Goal: Task Accomplishment & Management: Manage account settings

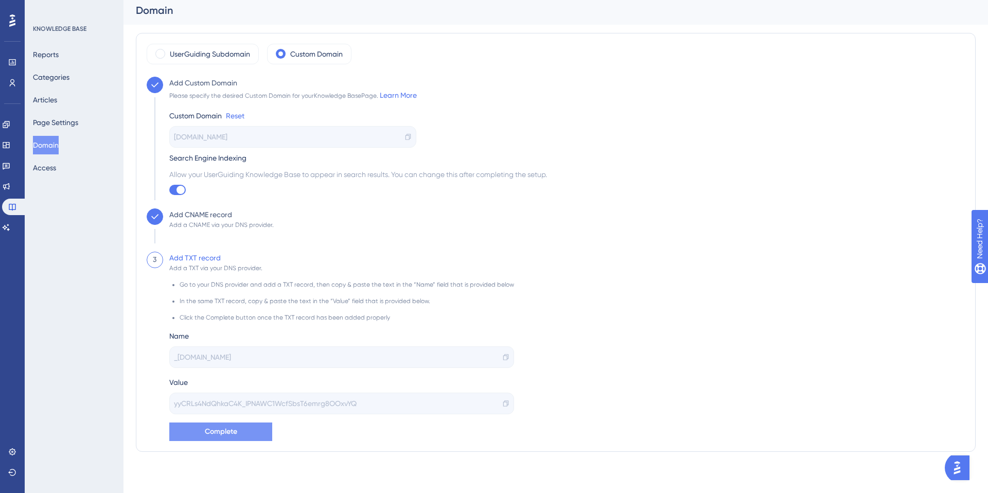
click at [231, 428] on span "Complete" at bounding box center [221, 432] width 32 height 12
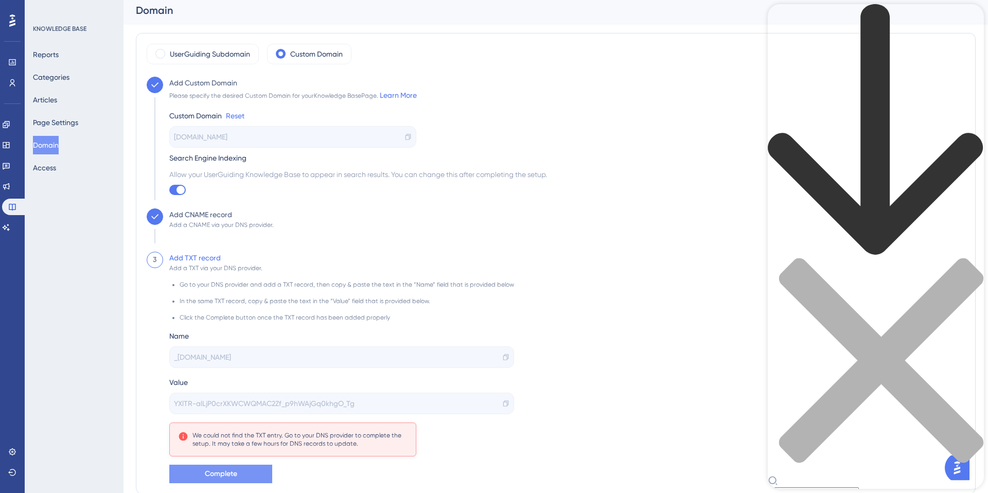
click at [835, 63] on div "Resource Center Header" at bounding box center [876, 251] width 216 height 494
type input "TXT record"
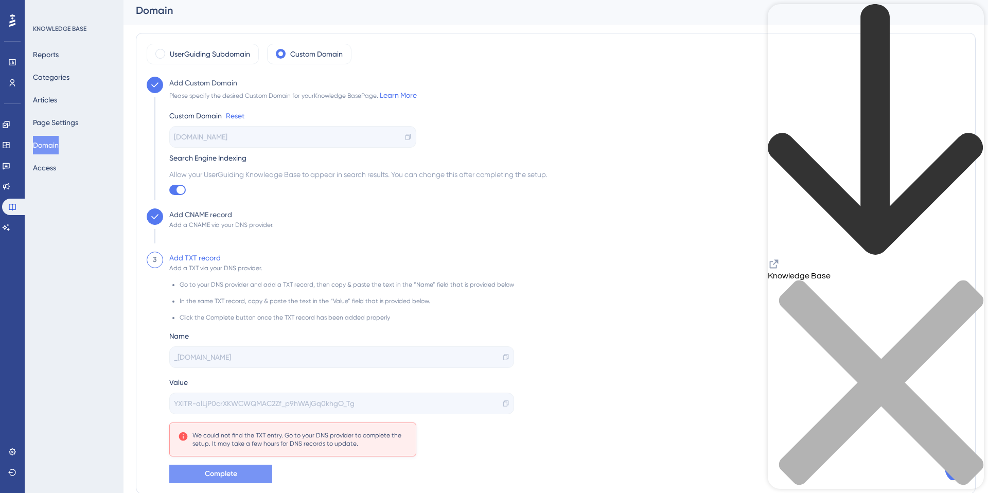
click at [282, 142] on div "[DOMAIN_NAME]" at bounding box center [292, 137] width 247 height 22
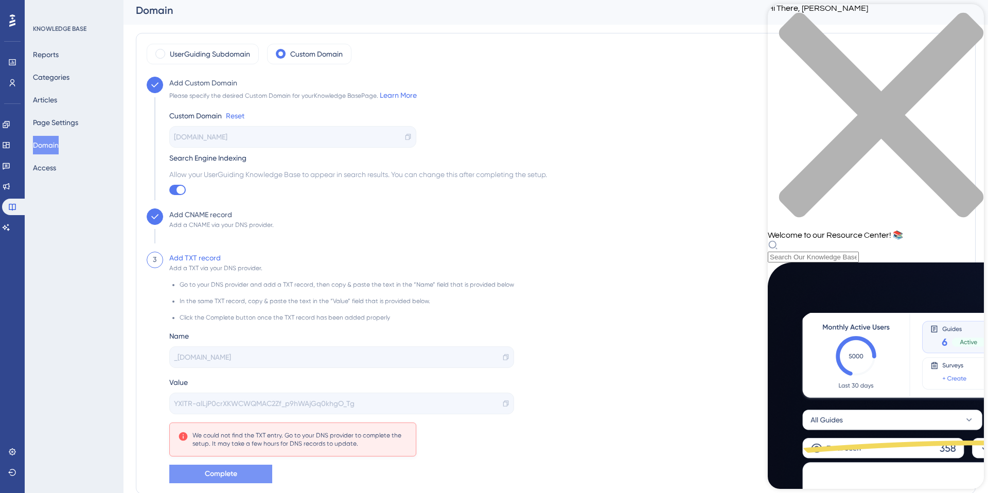
scroll to position [274, 0]
click at [968, 23] on icon "close resource center" at bounding box center [876, 120] width 216 height 216
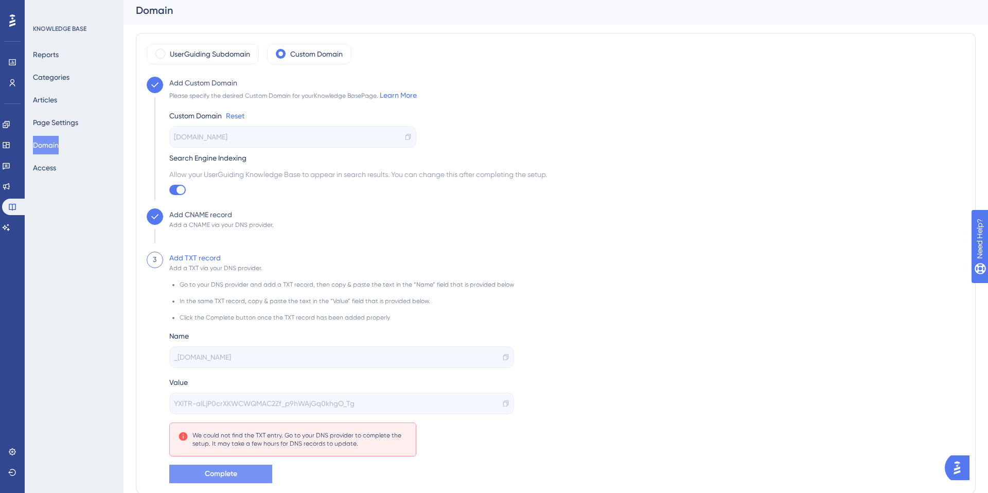
click at [959, 467] on img "Open AI Assistant Launcher" at bounding box center [957, 467] width 19 height 19
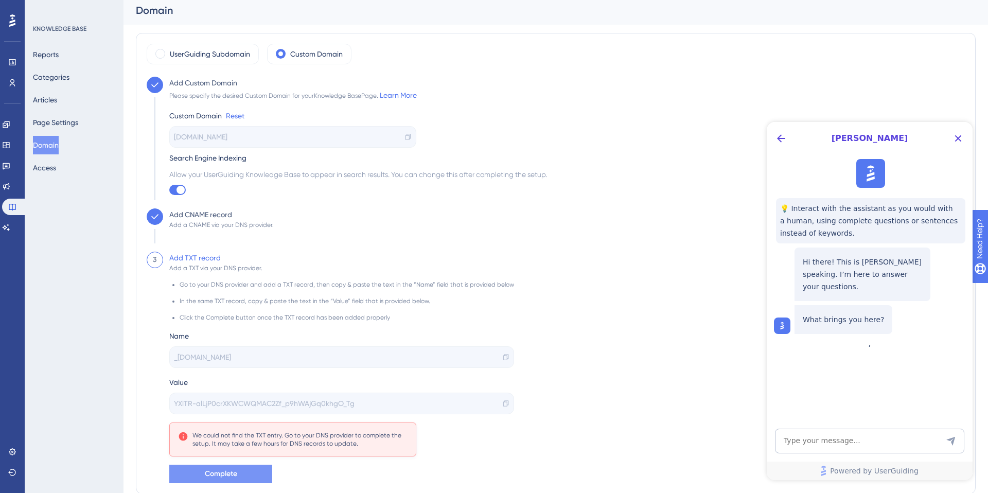
scroll to position [0, 0]
click at [870, 443] on textarea "AI Assistant Text Input" at bounding box center [869, 441] width 189 height 25
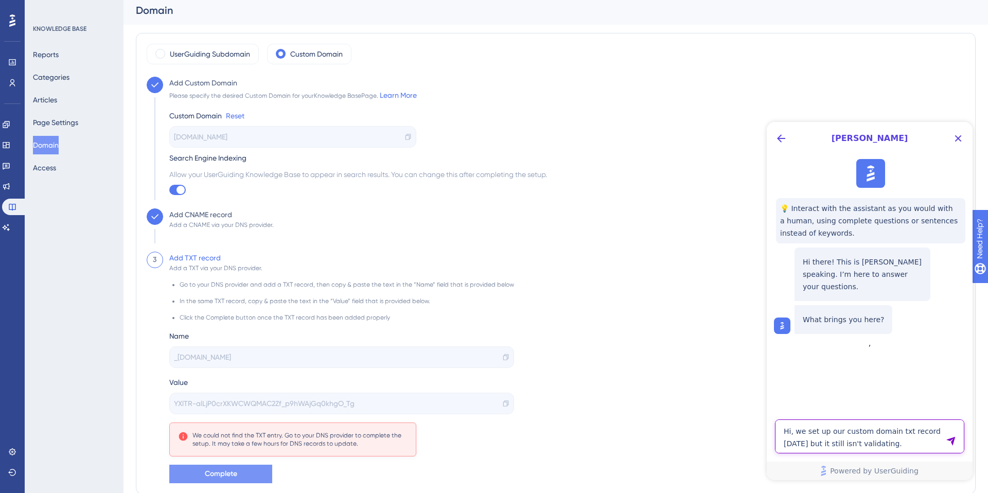
type textarea "Hi, we set up our custom domain txt record [DATE] but it still isn't validating."
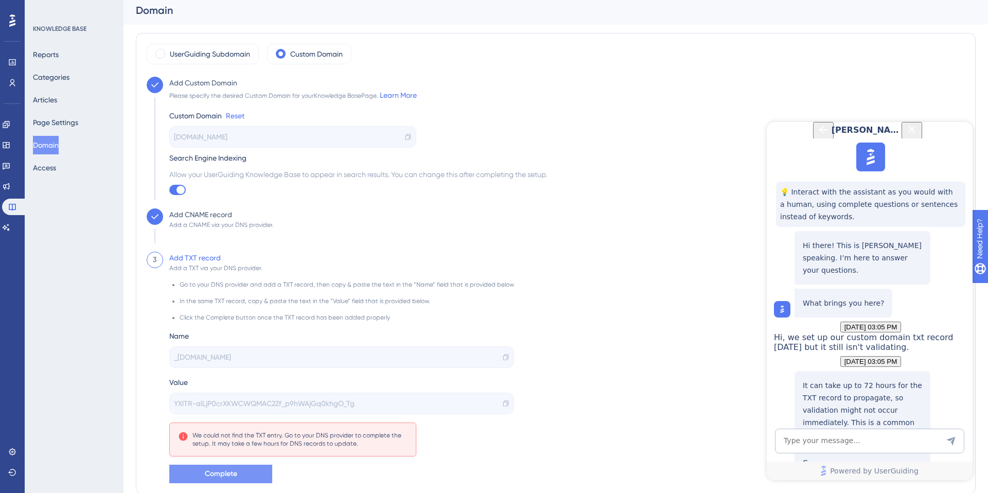
scroll to position [174, 0]
click at [819, 444] on textarea "AI Assistant Text Input" at bounding box center [869, 441] width 189 height 25
click at [831, 442] on textarea "AI Assistant Text Input" at bounding box center [869, 441] width 189 height 25
type textarea "it's been more than 72 hours"
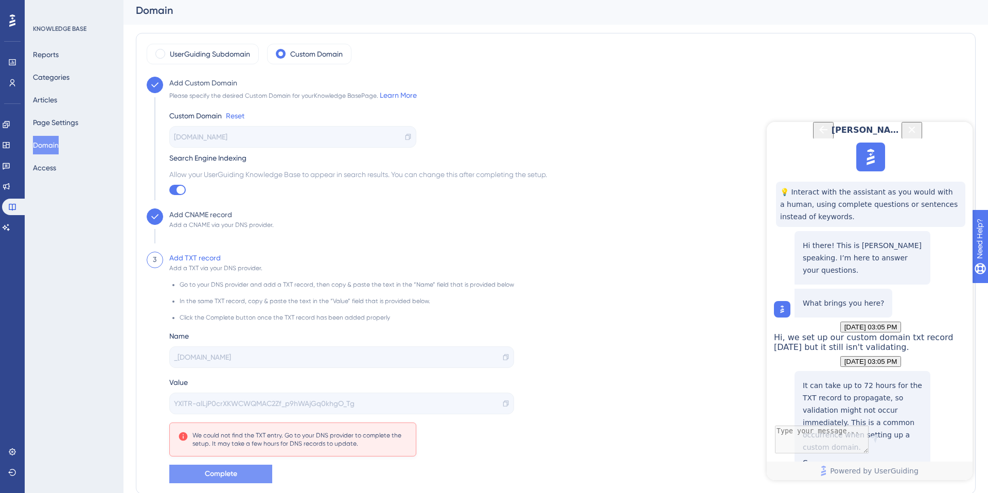
click at [842, 468] on div "Custom Domain for the Knowledge Base" at bounding box center [862, 484] width 119 height 32
click at [839, 439] on textarea "AI Assistant Text Input" at bounding box center [869, 441] width 189 height 25
type textarea "how do i contact support"
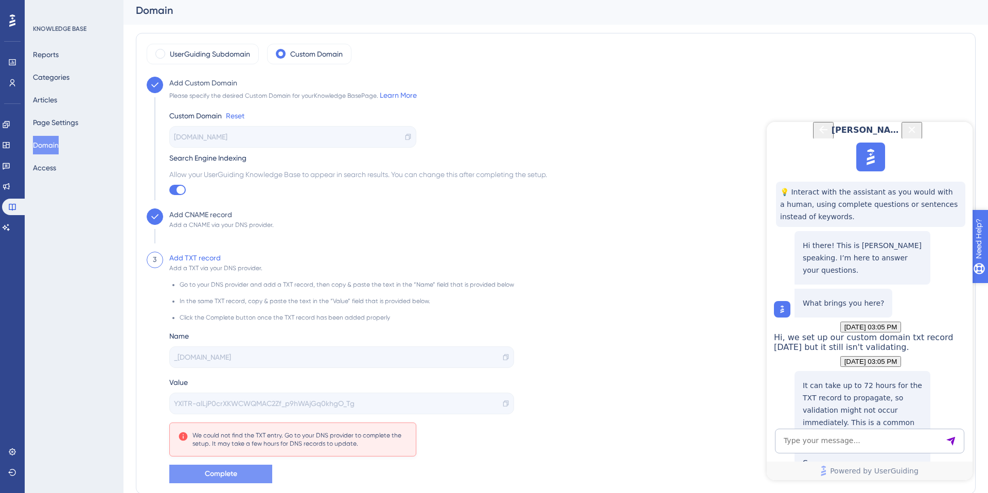
drag, startPoint x: 1011, startPoint y: 290, endPoint x: 1949, endPoint y: 524, distance: 967.2
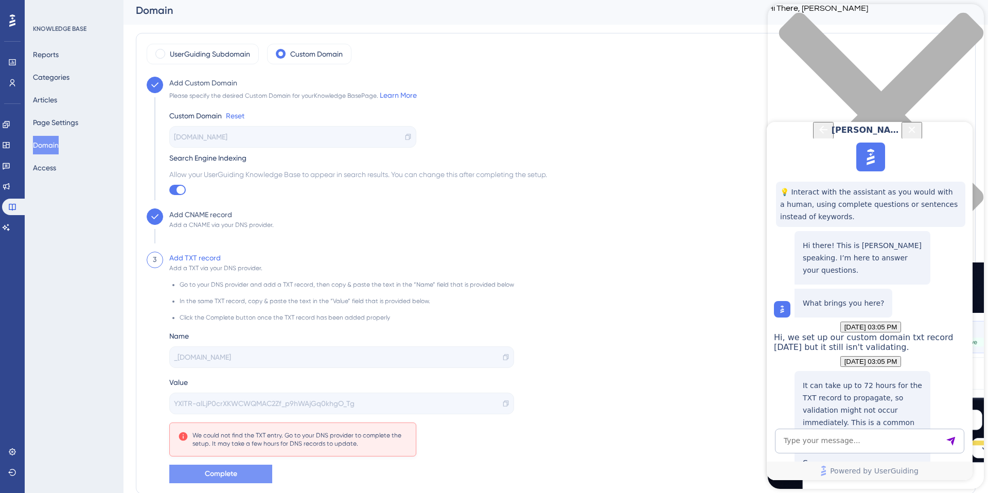
click at [918, 136] on icon "Close Button" at bounding box center [912, 129] width 12 height 12
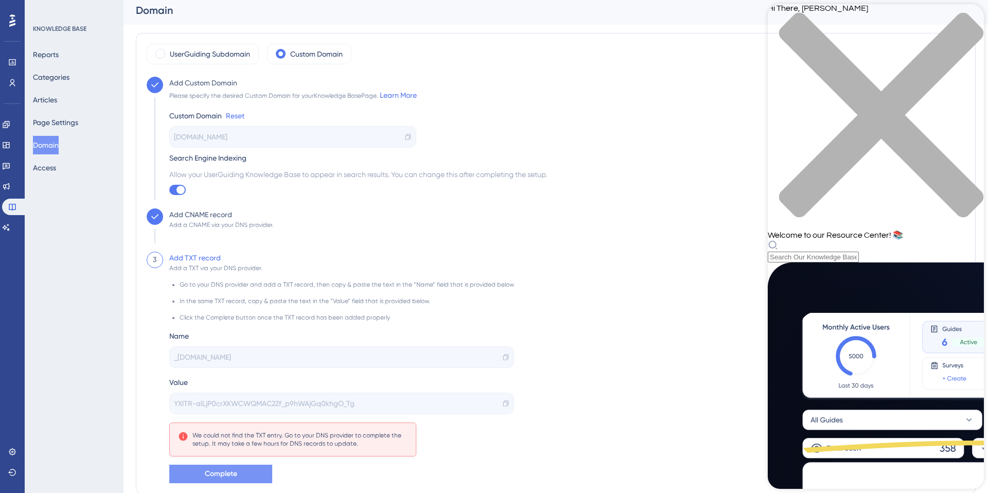
scroll to position [0, 0]
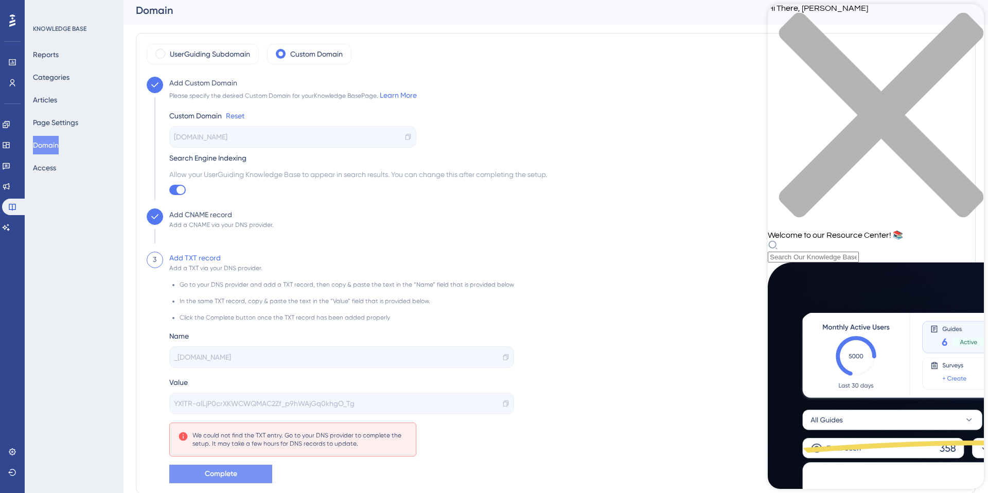
click at [963, 25] on div "close resource center" at bounding box center [876, 121] width 216 height 218
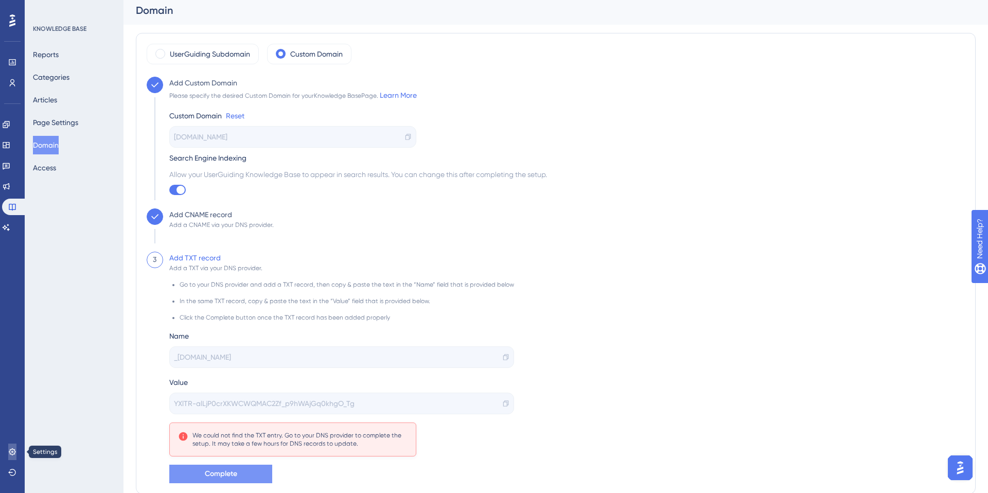
click at [13, 452] on icon at bounding box center [12, 451] width 7 height 7
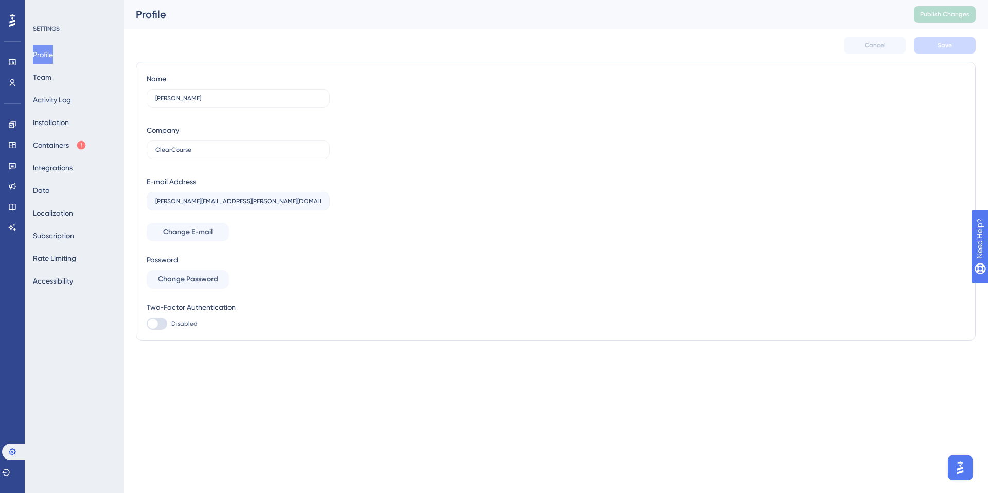
click at [14, 23] on icon at bounding box center [12, 20] width 6 height 13
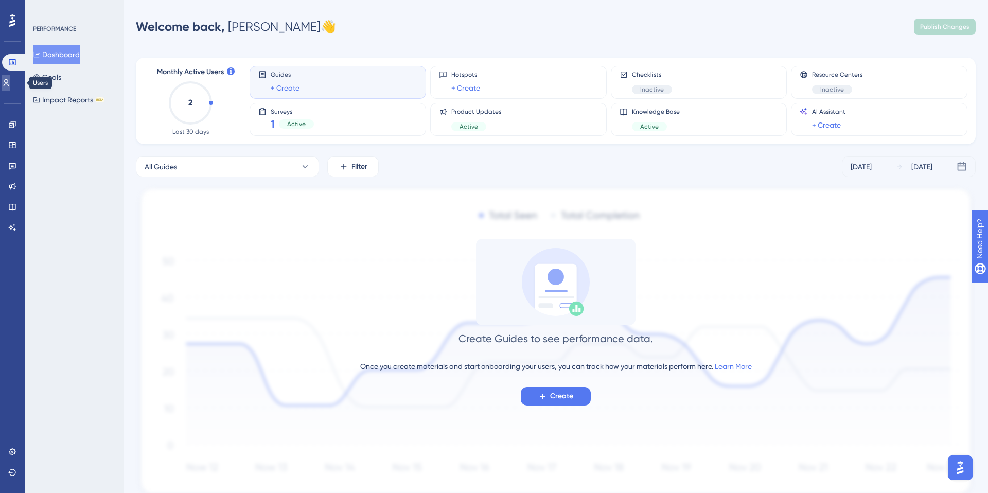
click at [10, 85] on icon at bounding box center [6, 83] width 8 height 8
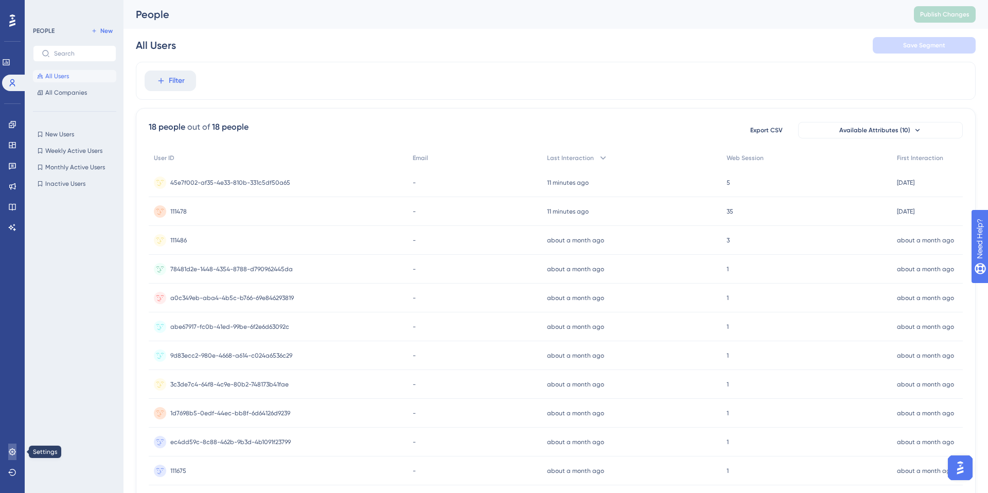
click at [12, 455] on icon at bounding box center [12, 452] width 8 height 8
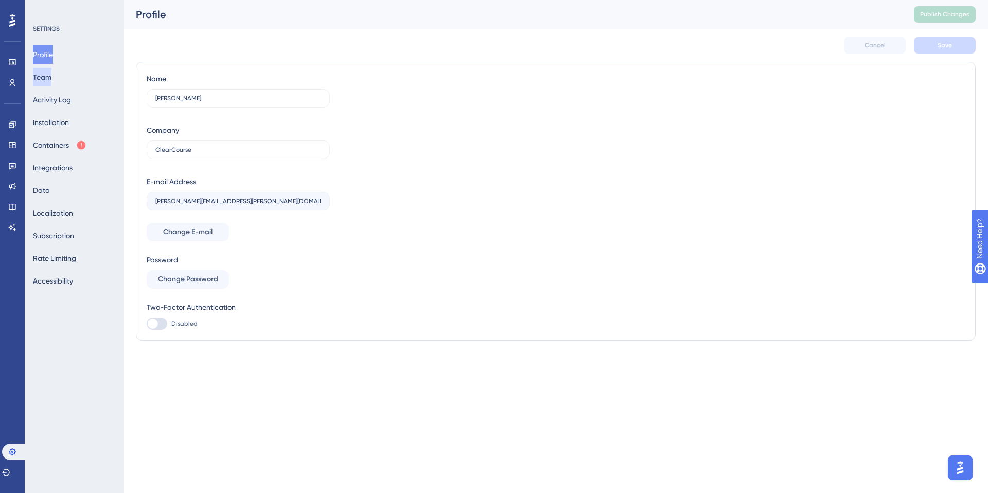
click at [51, 76] on button "Team" at bounding box center [42, 77] width 19 height 19
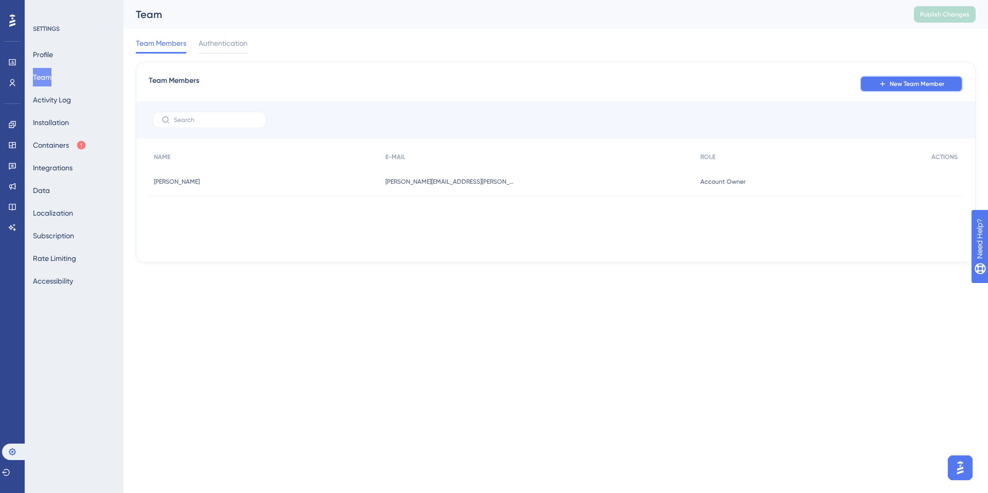
click at [926, 91] on button "New Team Member" at bounding box center [911, 84] width 103 height 16
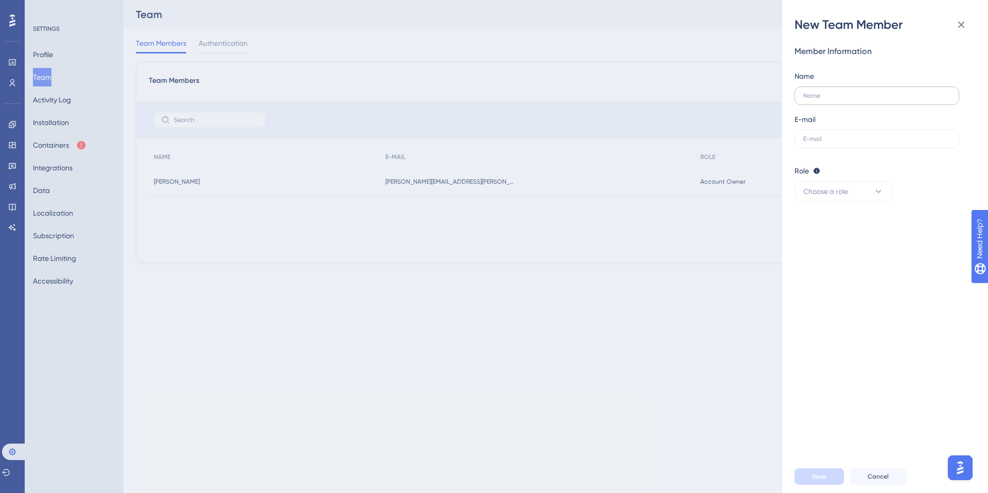
click at [839, 102] on label at bounding box center [876, 95] width 165 height 19
click at [839, 99] on input "text" at bounding box center [876, 95] width 147 height 7
type input "[PERSON_NAME]"
type input "[PERSON_NAME][EMAIL_ADDRESS][DOMAIN_NAME]"
click at [871, 196] on button "Choose a role" at bounding box center [843, 191] width 98 height 21
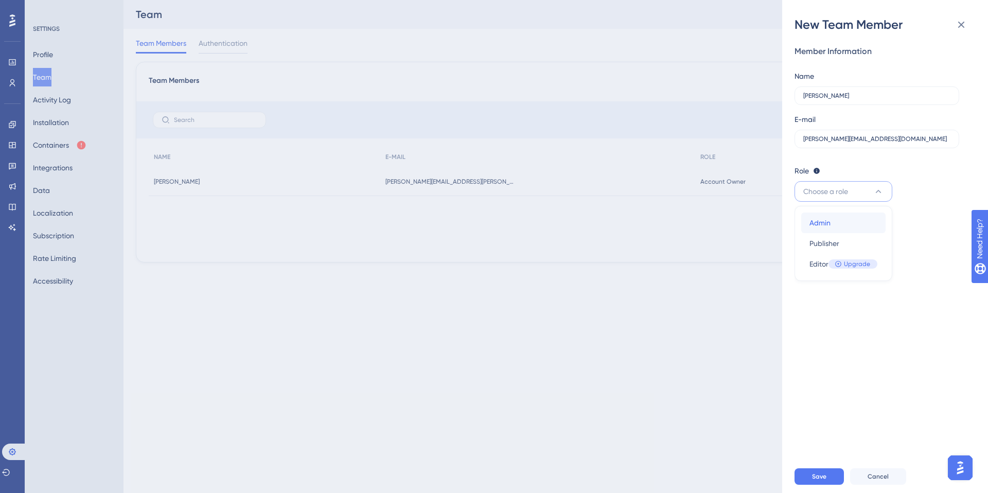
click at [851, 224] on div "Admin Admin" at bounding box center [843, 223] width 68 height 21
click at [818, 482] on button "Save" at bounding box center [818, 476] width 49 height 16
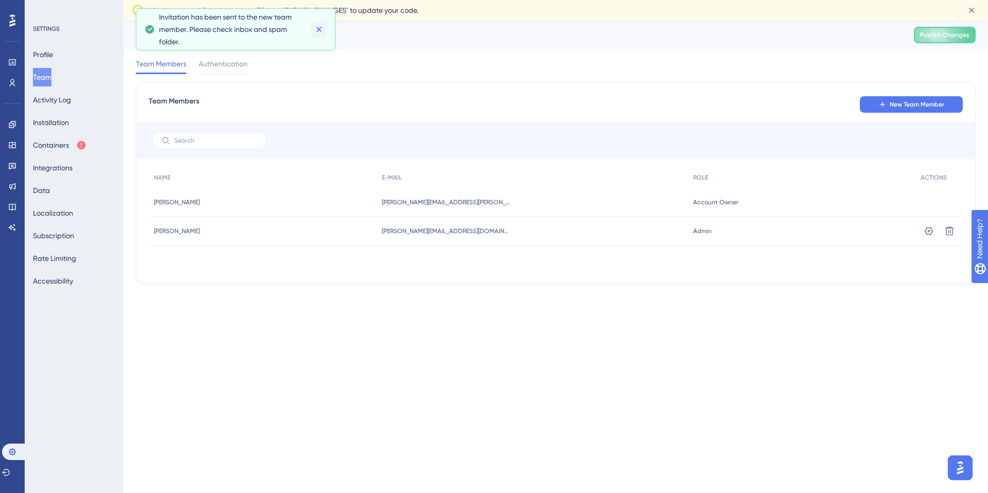
click at [322, 30] on icon at bounding box center [319, 29] width 10 height 10
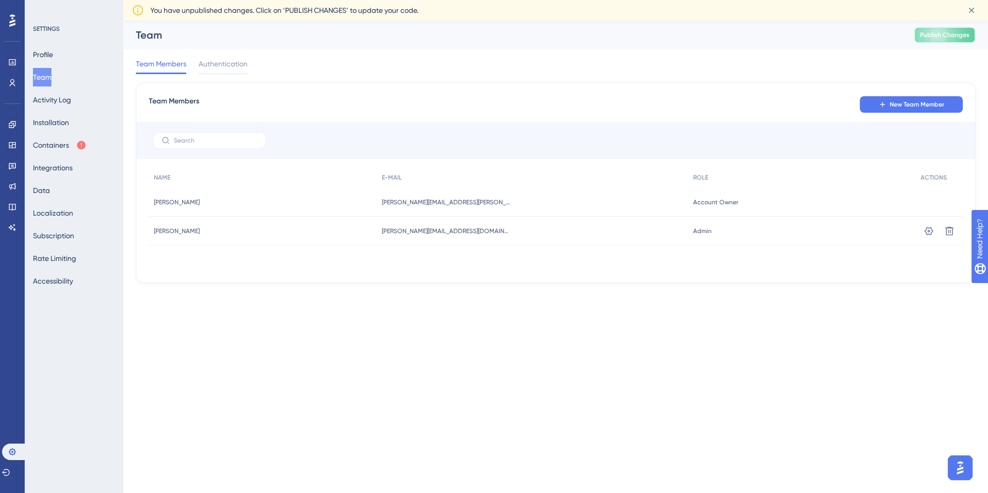
click at [948, 37] on span "Publish Changes" at bounding box center [944, 35] width 49 height 8
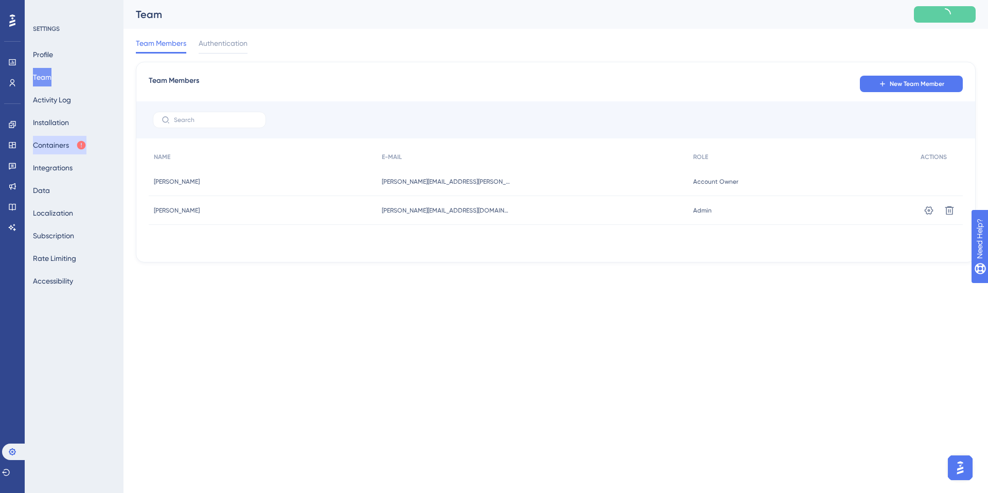
click at [55, 148] on button "Containers" at bounding box center [60, 145] width 54 height 19
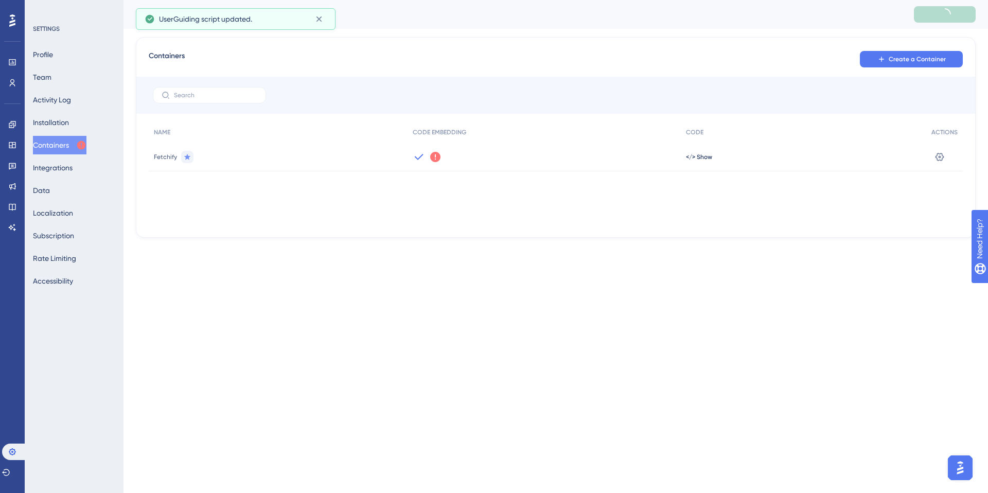
click at [437, 158] on icon at bounding box center [435, 157] width 10 height 10
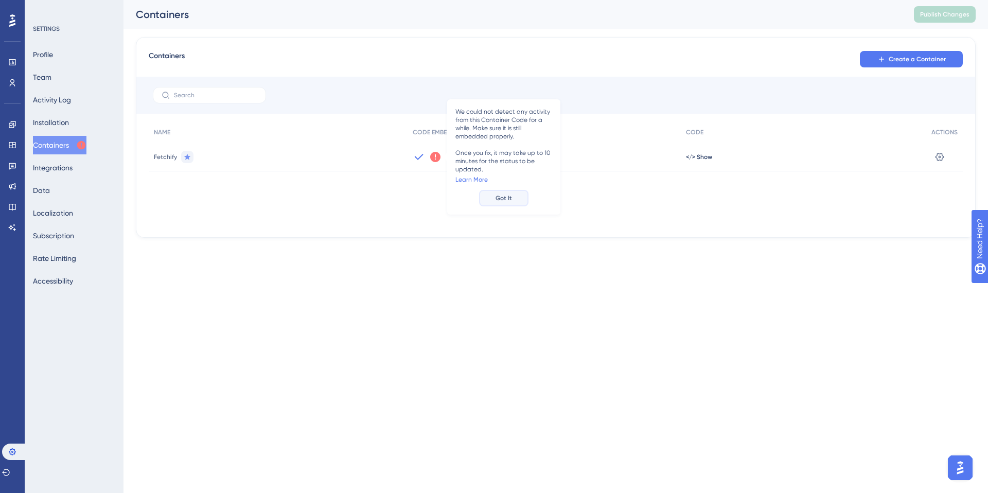
click at [505, 196] on span "Got It" at bounding box center [504, 198] width 16 height 8
click at [167, 157] on span "Fetchify" at bounding box center [165, 157] width 23 height 8
click at [702, 156] on span "</> Show" at bounding box center [699, 157] width 26 height 8
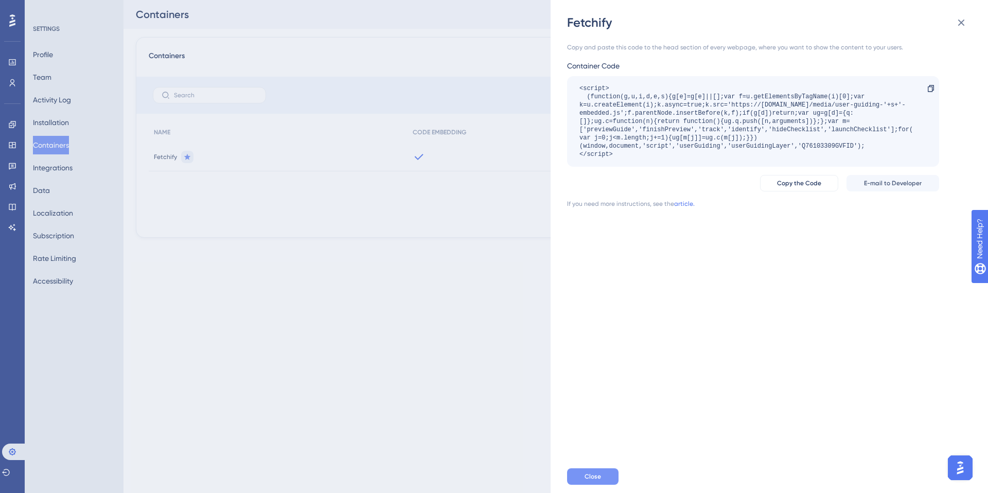
click at [593, 476] on span "Close" at bounding box center [593, 476] width 16 height 8
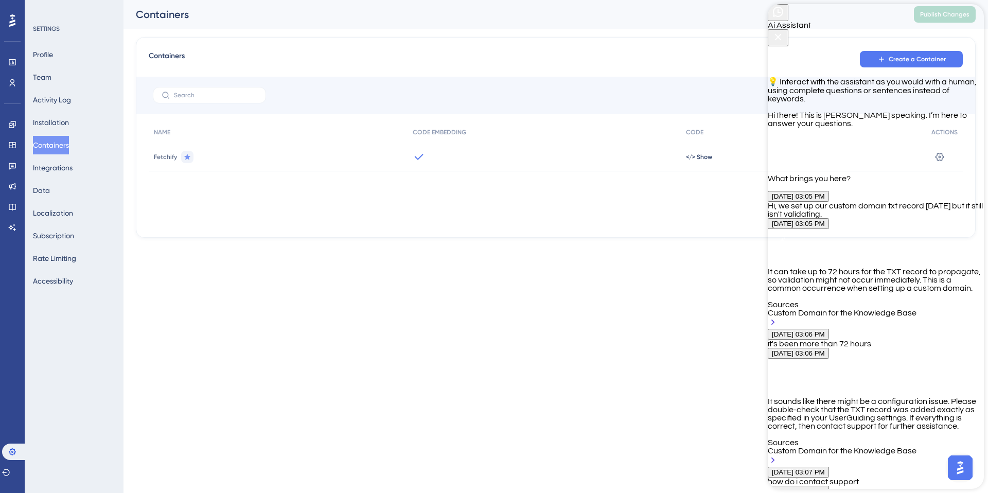
scroll to position [487, 0]
type textarea "where. I can't see it"
click at [744, 0] on html "Performance Users Engagement Widgets Feedback Product Updates Knowledge Base AI…" at bounding box center [494, 0] width 988 height 0
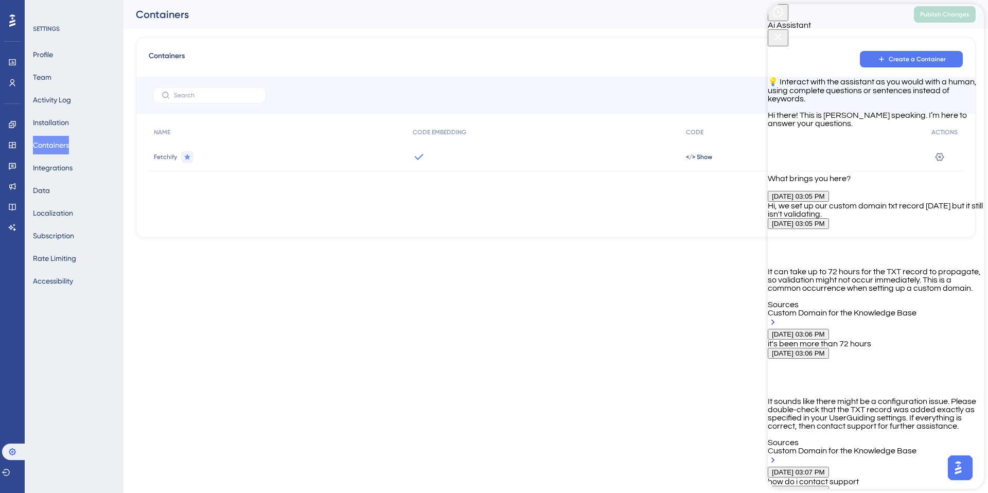
click at [784, 31] on icon "Close Button" at bounding box center [778, 37] width 12 height 12
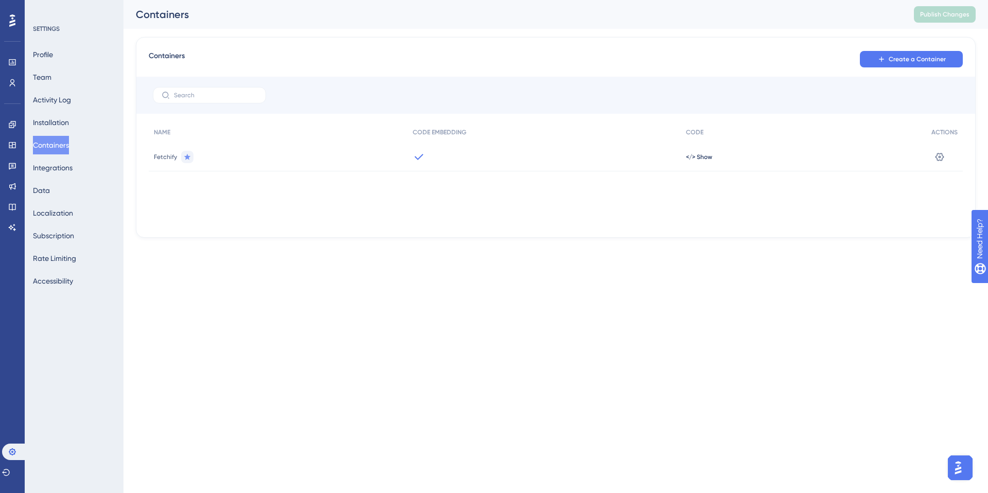
click at [964, 466] on img "Open AI Assistant Launcher" at bounding box center [958, 467] width 19 height 19
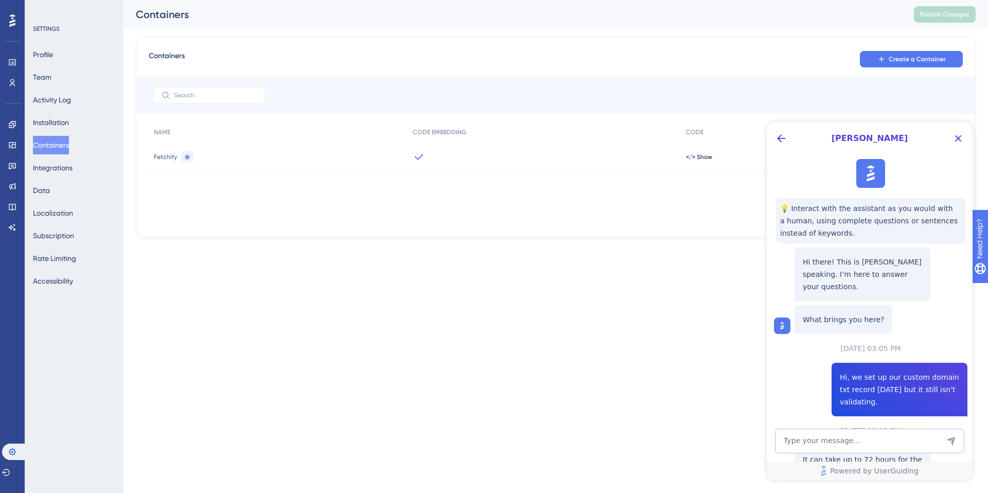
scroll to position [0, 0]
click at [773, 131] on div at bounding box center [781, 138] width 16 height 16
click at [778, 136] on icon "Back Button" at bounding box center [781, 138] width 12 height 12
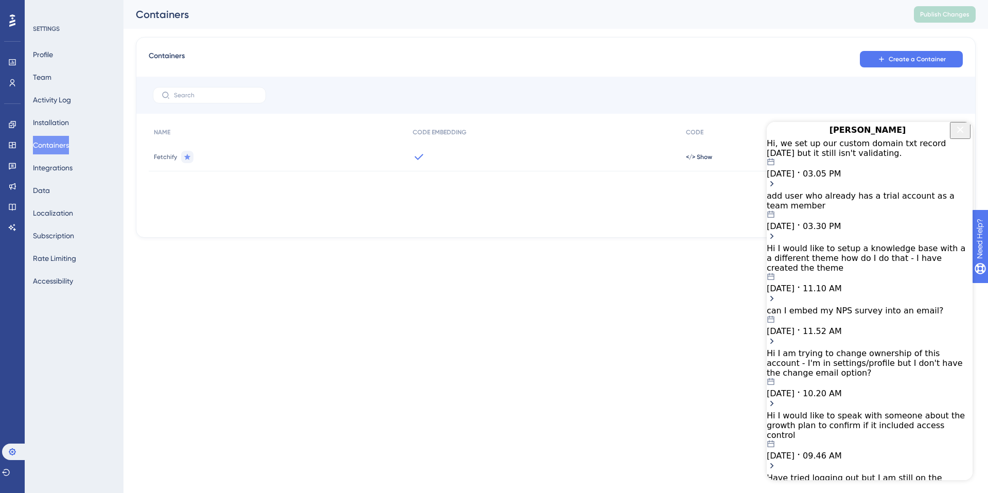
click at [888, 175] on div "[DATE] 03.05 PM" at bounding box center [870, 168] width 206 height 21
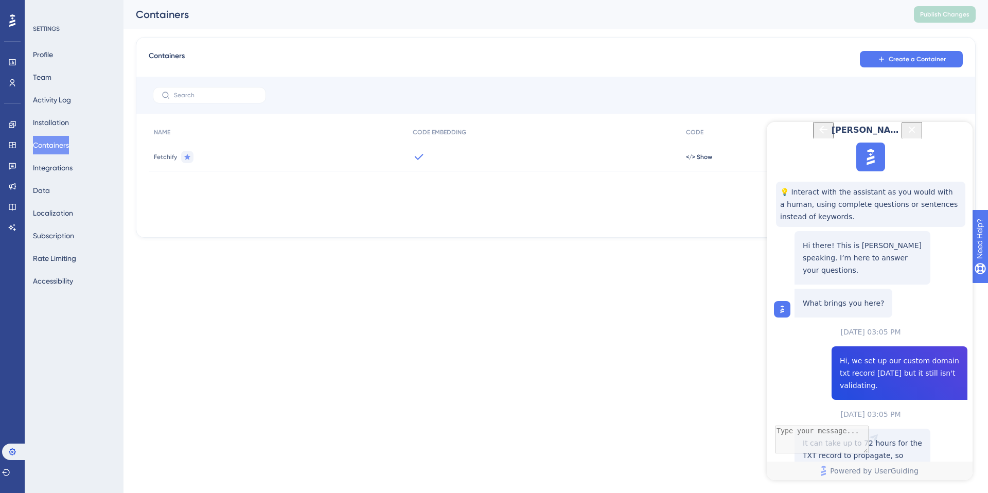
scroll to position [788, 0]
drag, startPoint x: 804, startPoint y: 382, endPoint x: 877, endPoint y: 384, distance: 73.1
drag, startPoint x: 878, startPoint y: 381, endPoint x: 796, endPoint y: 382, distance: 82.3
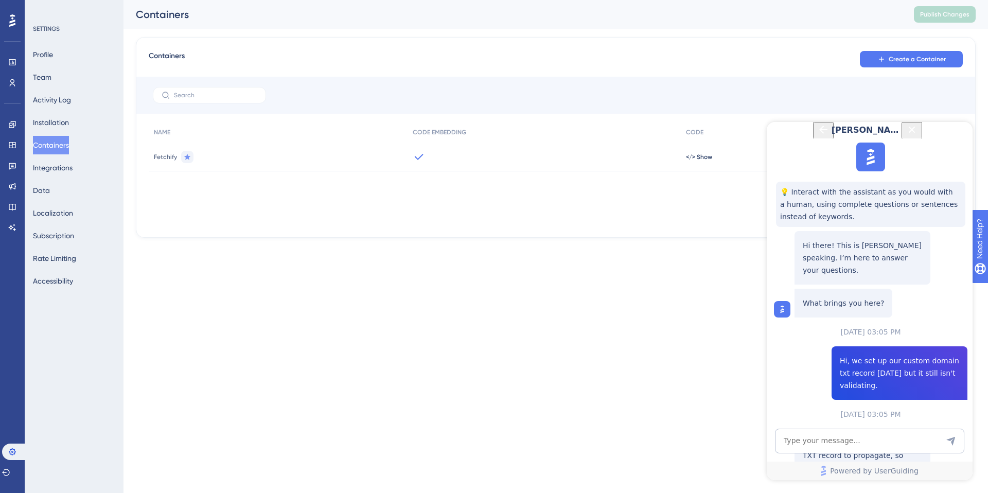
copy p "[EMAIL_ADDRESS][DOMAIN_NAME]"
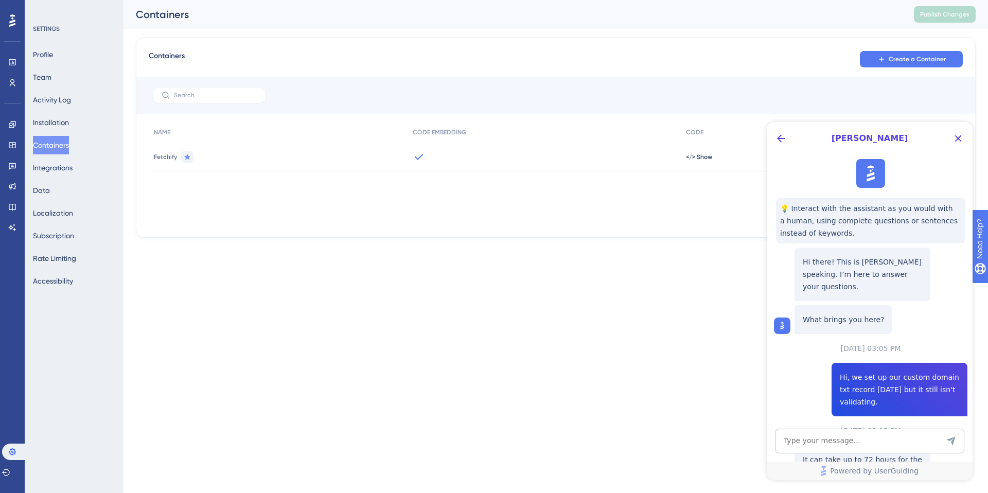
scroll to position [0, 0]
click at [875, 174] on img at bounding box center [870, 173] width 23 height 23
click at [779, 135] on icon "Back Button" at bounding box center [781, 138] width 12 height 12
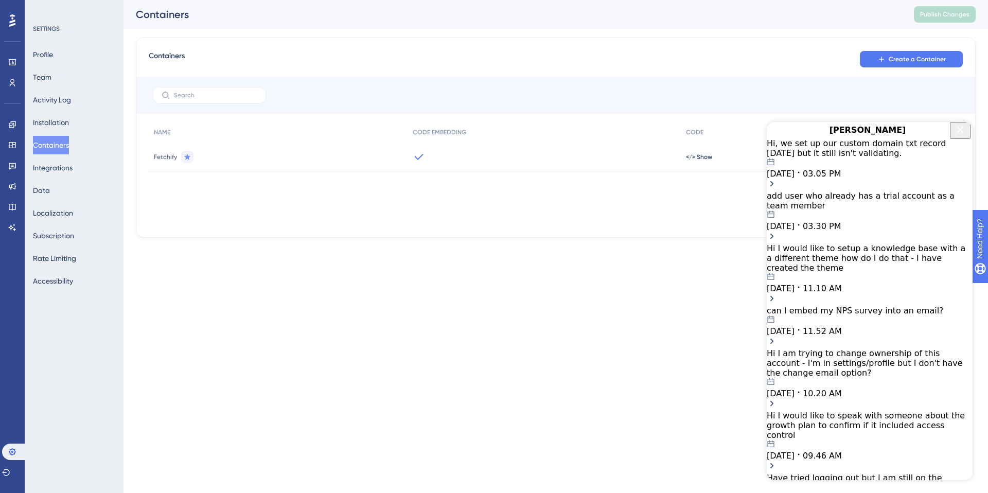
click at [960, 136] on icon "Close Button" at bounding box center [960, 129] width 12 height 12
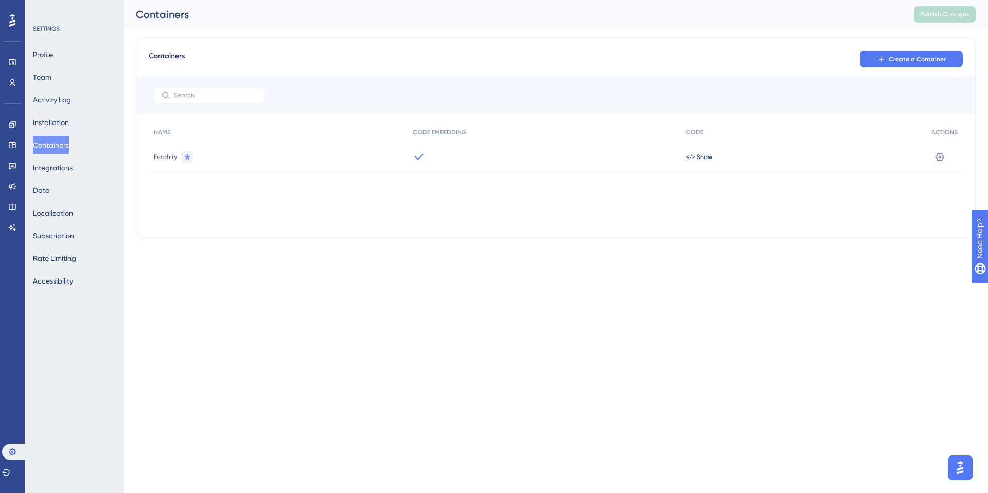
click at [965, 469] on img "Open AI Assistant Launcher" at bounding box center [960, 467] width 19 height 19
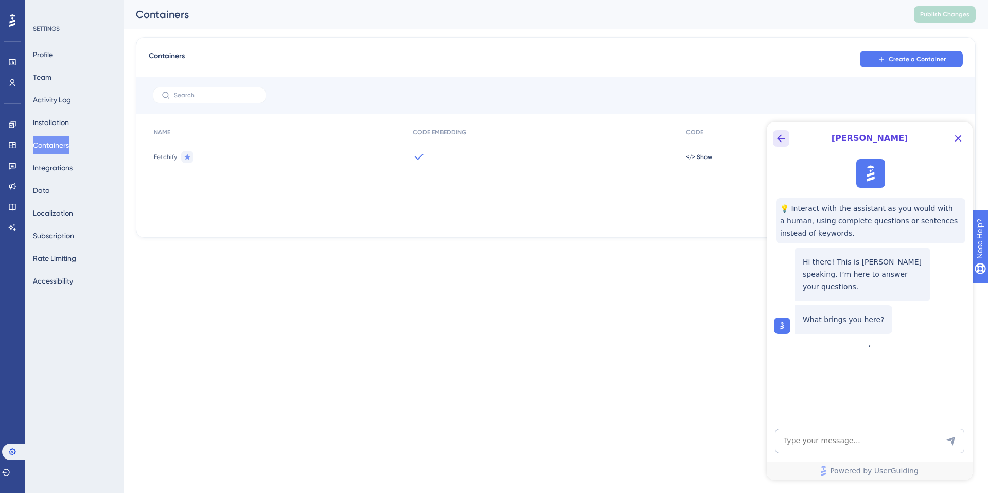
click at [781, 134] on icon "Back Button" at bounding box center [781, 138] width 12 height 12
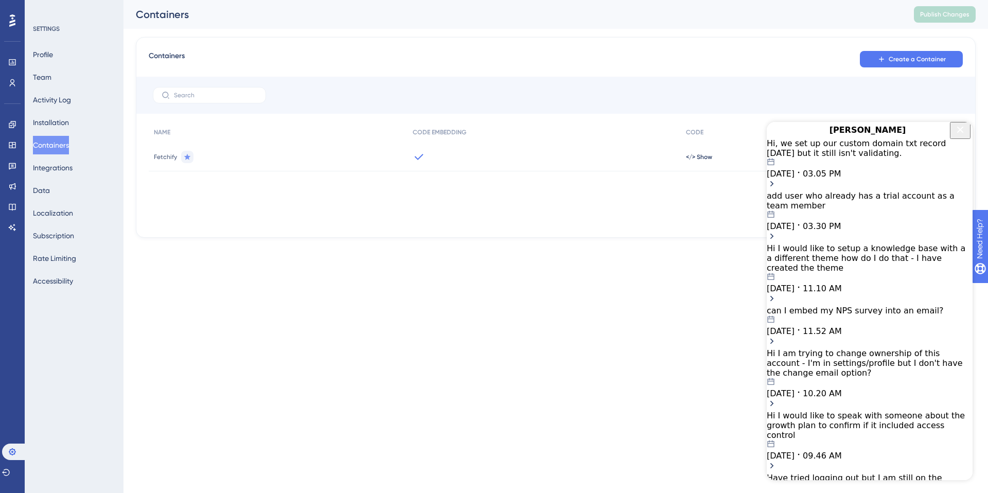
click at [857, 309] on div "can I embed my NPS survey into an email? [DATE] 11.52 AM" at bounding box center [870, 321] width 206 height 30
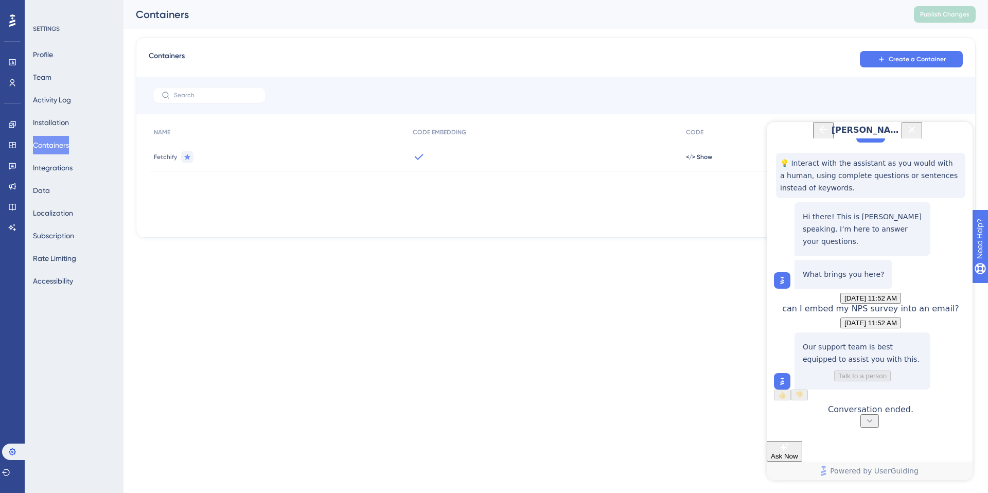
scroll to position [102, 0]
click at [922, 137] on button "Close Button" at bounding box center [912, 130] width 21 height 17
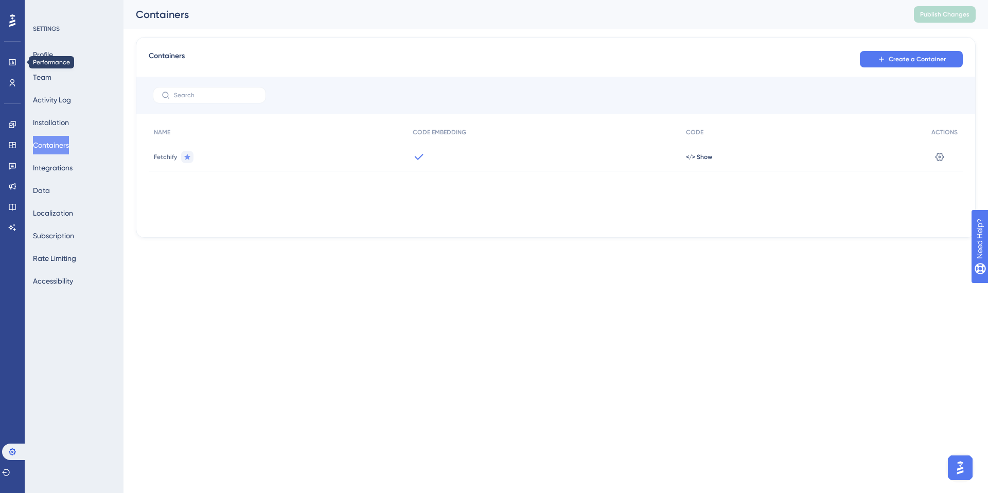
scroll to position [0, 0]
click at [16, 161] on link at bounding box center [12, 165] width 8 height 16
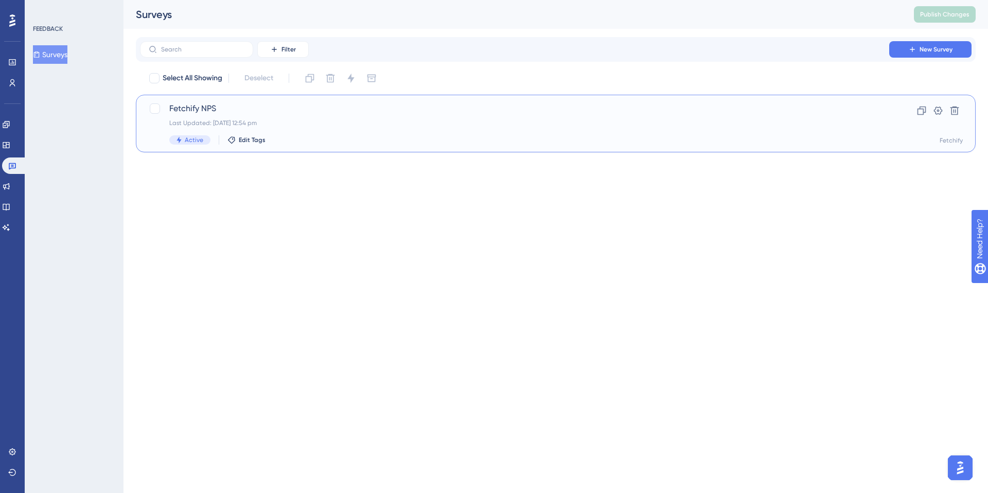
click at [230, 109] on span "Fetchify NPS" at bounding box center [514, 108] width 691 height 12
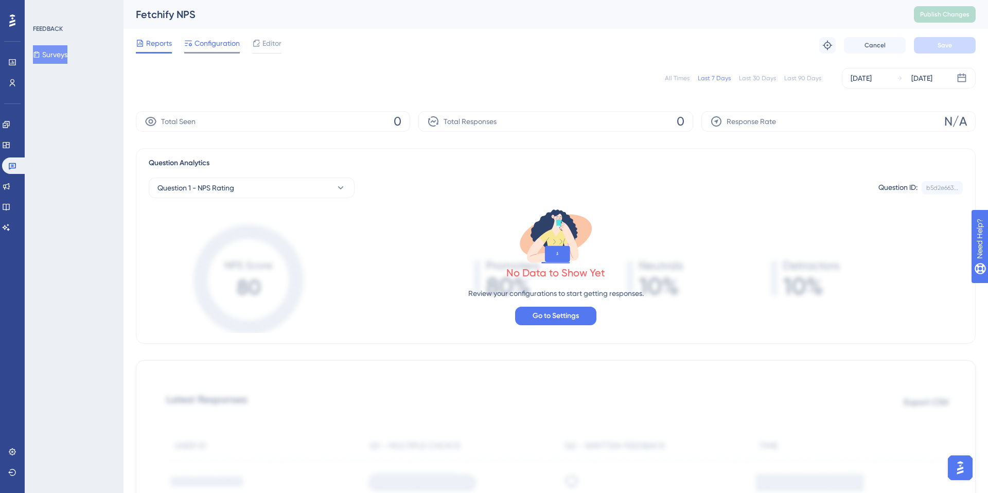
click at [218, 43] on span "Configuration" at bounding box center [217, 43] width 45 height 12
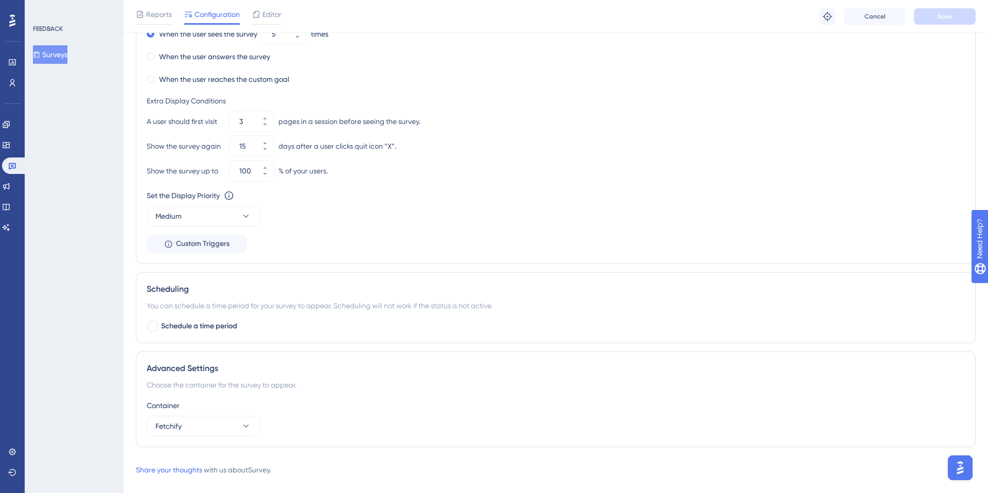
scroll to position [584, 0]
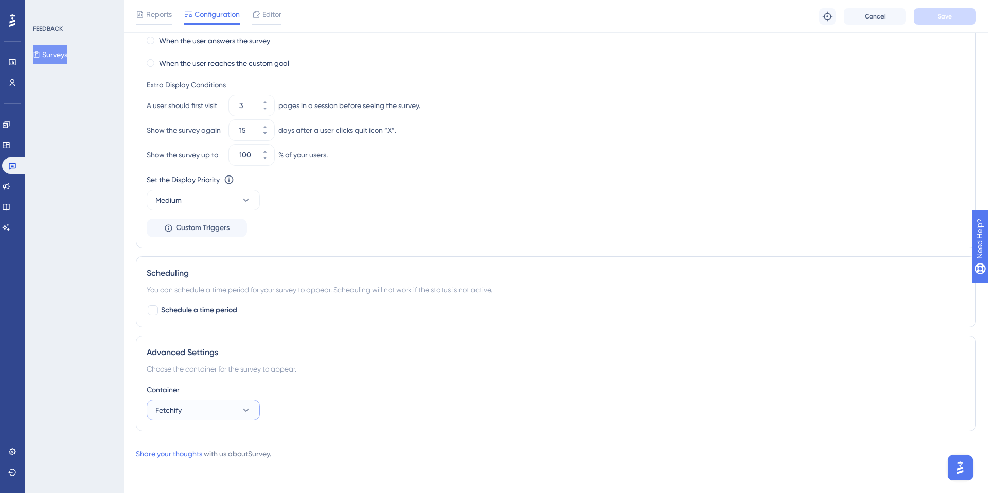
click at [245, 408] on icon at bounding box center [246, 410] width 10 height 10
click at [445, 325] on div "Scheduling You can schedule a time period for your survey to appear. Scheduling…" at bounding box center [556, 291] width 840 height 71
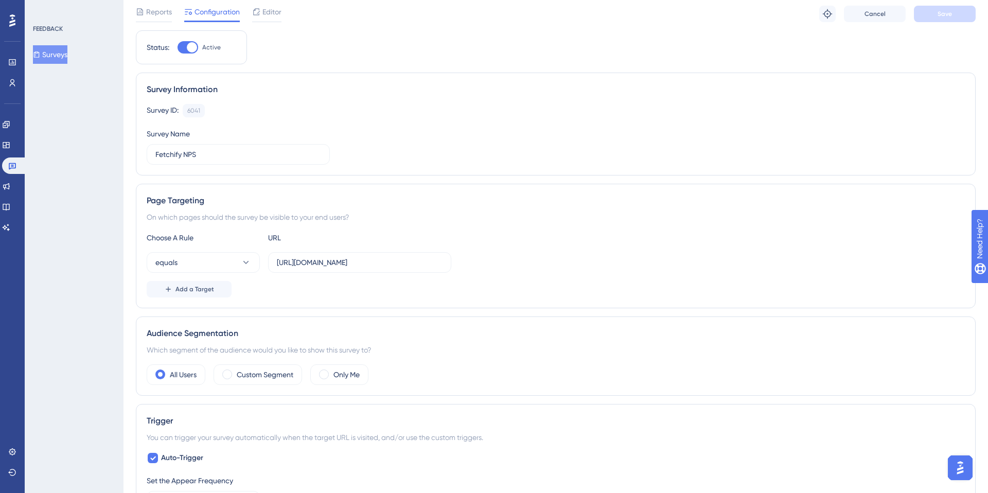
scroll to position [21, 0]
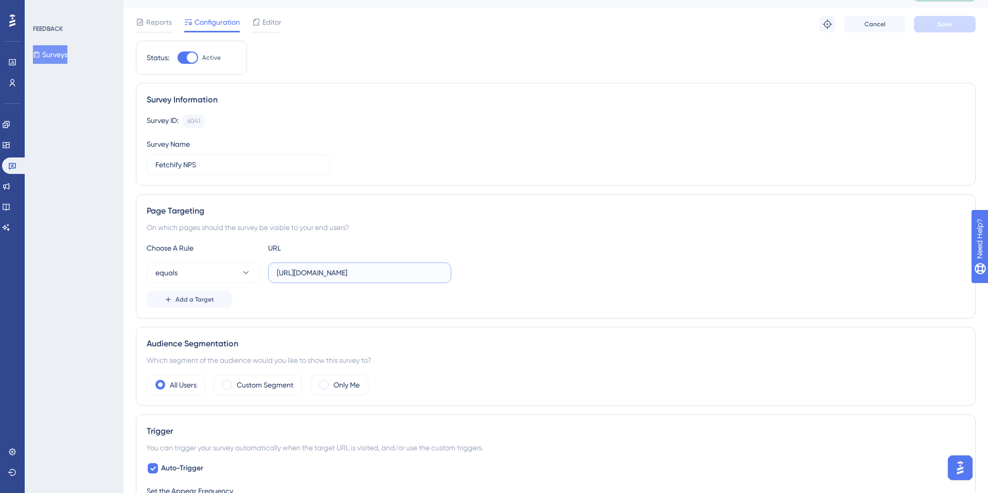
click at [303, 274] on input "[URL][DOMAIN_NAME]" at bounding box center [360, 272] width 166 height 11
type input "[URL][DOMAIN_NAME]"
click at [256, 387] on label "Custom Segment" at bounding box center [265, 385] width 57 height 12
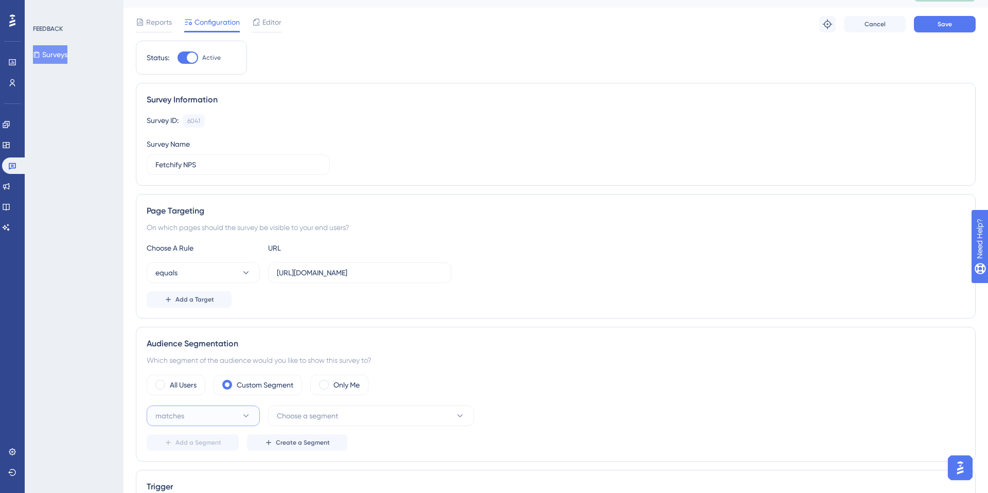
click at [245, 413] on icon at bounding box center [246, 416] width 10 height 10
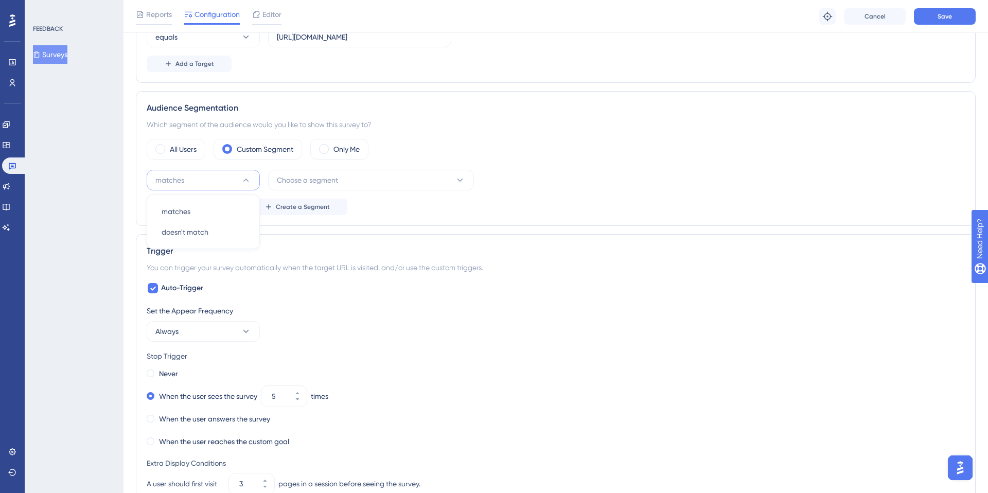
scroll to position [260, 0]
click at [200, 231] on span "doesn't match" at bounding box center [185, 233] width 47 height 12
click at [307, 179] on span "Choose a segment" at bounding box center [307, 181] width 61 height 12
click at [235, 178] on button "doesn't match" at bounding box center [203, 181] width 113 height 21
click at [199, 207] on div "matches matches" at bounding box center [203, 212] width 83 height 21
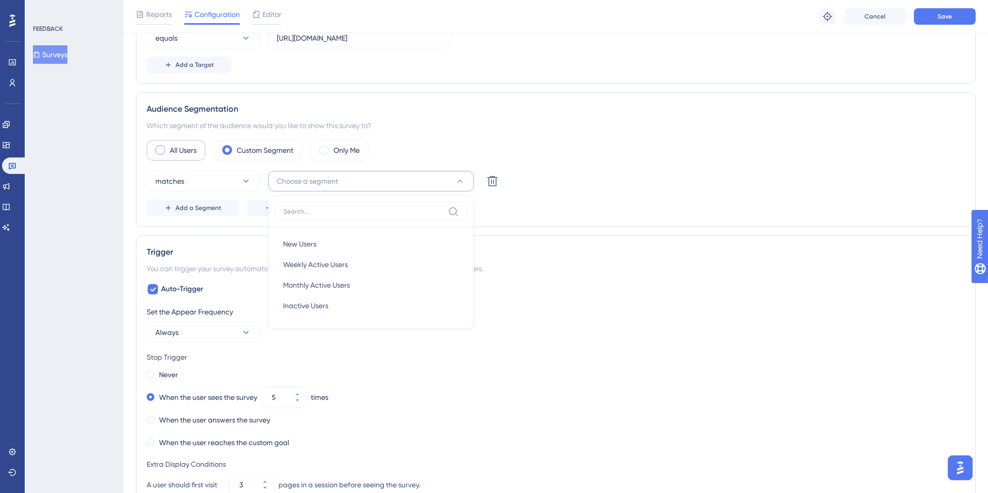
click at [173, 148] on label "All Users" at bounding box center [183, 150] width 27 height 12
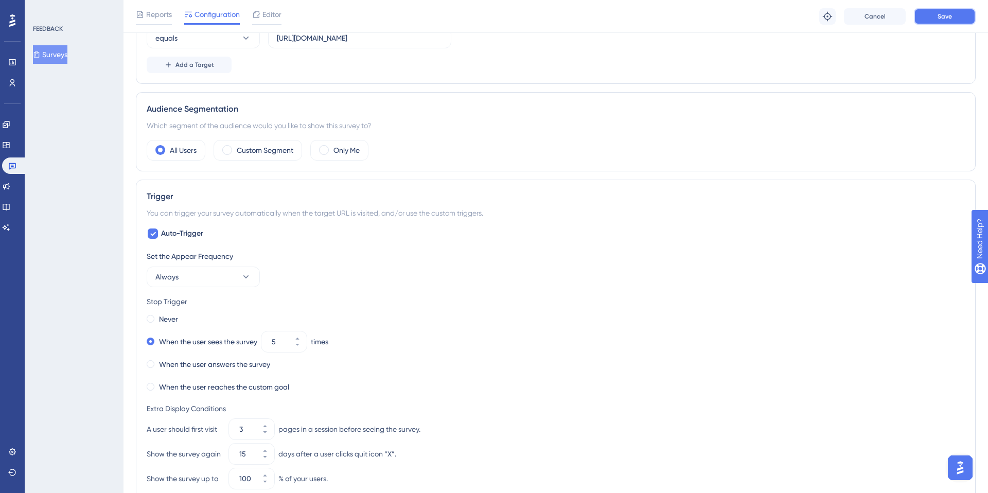
click at [940, 13] on span "Save" at bounding box center [945, 16] width 14 height 8
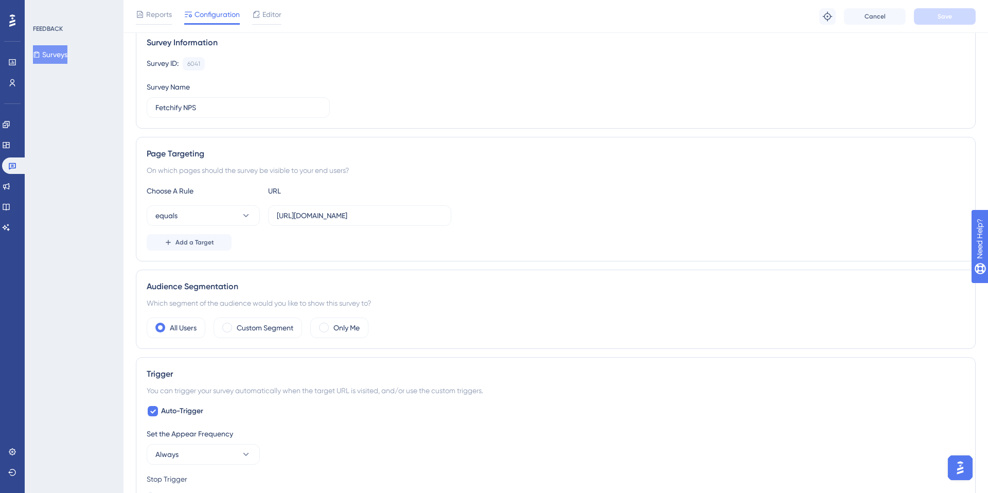
scroll to position [0, 0]
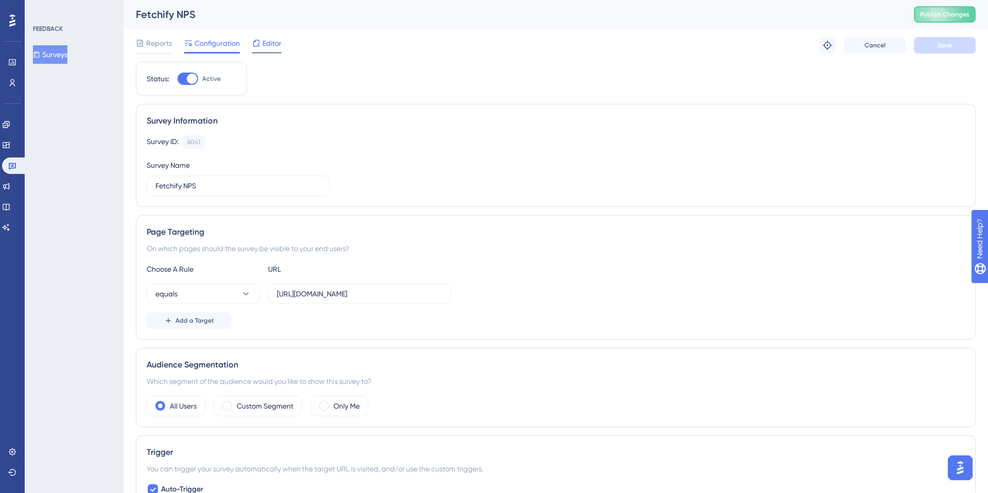
click at [266, 42] on span "Editor" at bounding box center [271, 43] width 19 height 12
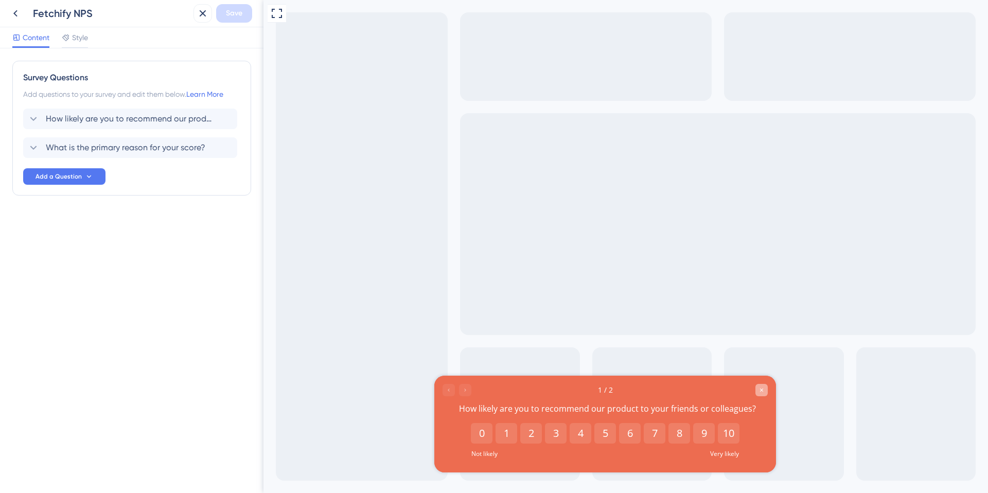
click at [761, 392] on icon "Close survey" at bounding box center [761, 390] width 6 height 6
click at [17, 10] on icon at bounding box center [15, 13] width 12 height 12
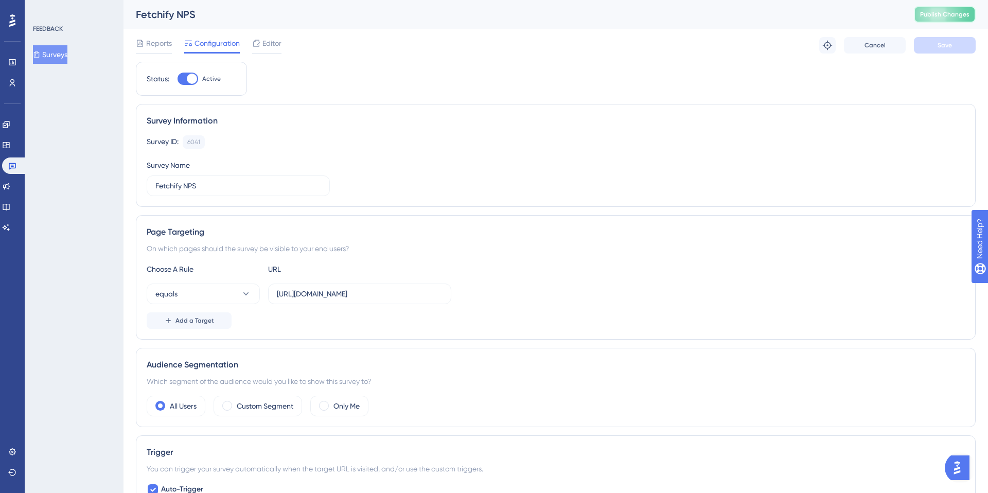
click at [937, 17] on span "Publish Changes" at bounding box center [944, 14] width 49 height 8
click at [11, 62] on icon at bounding box center [12, 62] width 8 height 8
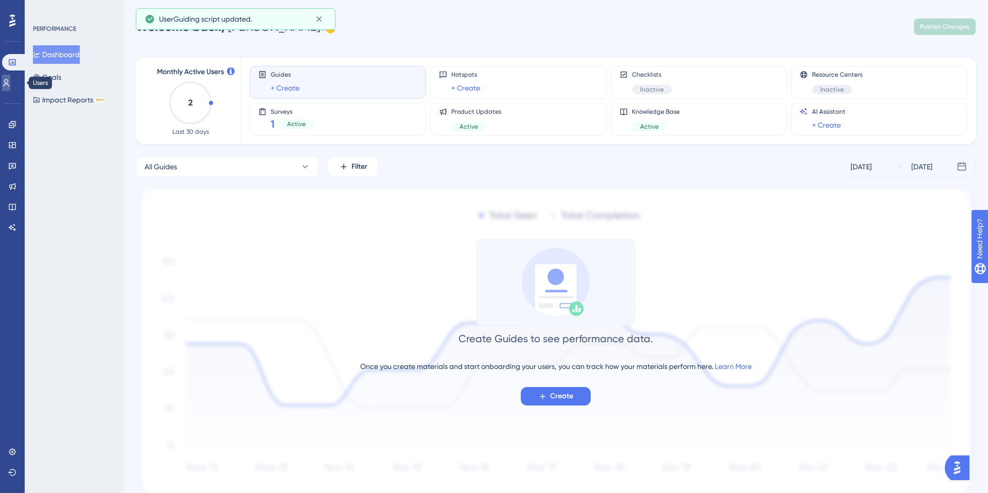
click at [9, 83] on icon at bounding box center [7, 82] width 6 height 7
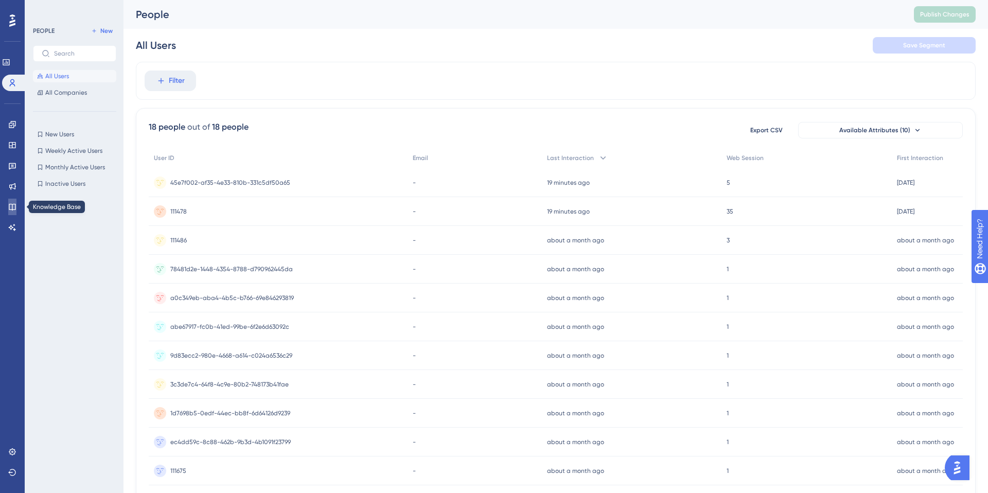
click at [13, 202] on link at bounding box center [12, 207] width 8 height 16
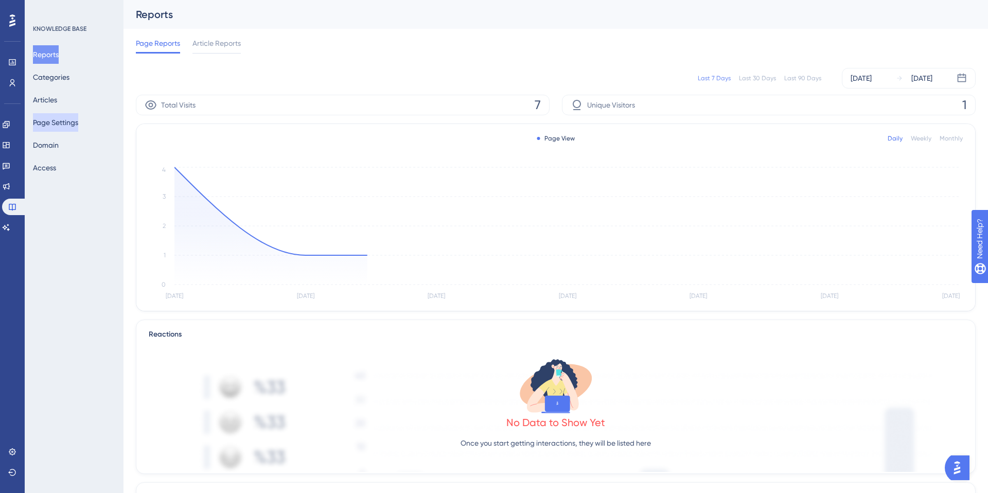
click at [53, 120] on button "Page Settings" at bounding box center [55, 122] width 45 height 19
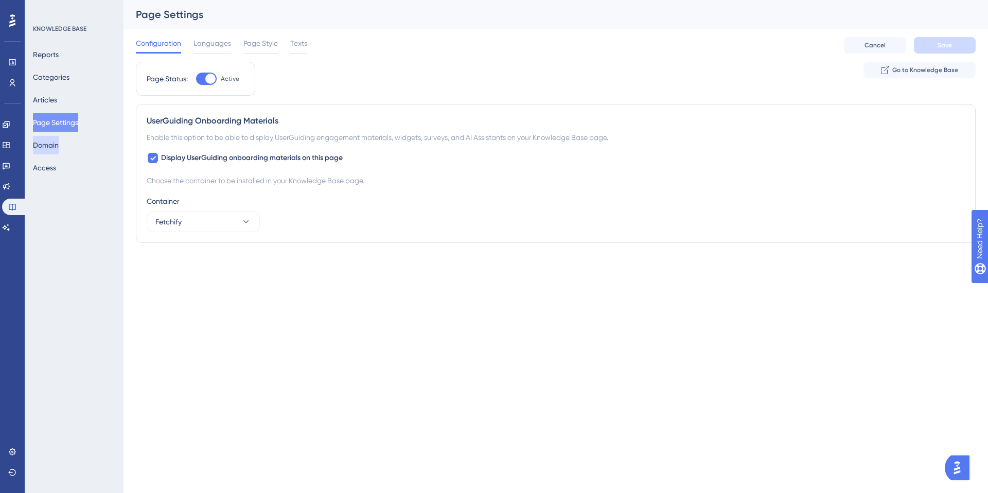
click at [52, 147] on button "Domain" at bounding box center [46, 145] width 26 height 19
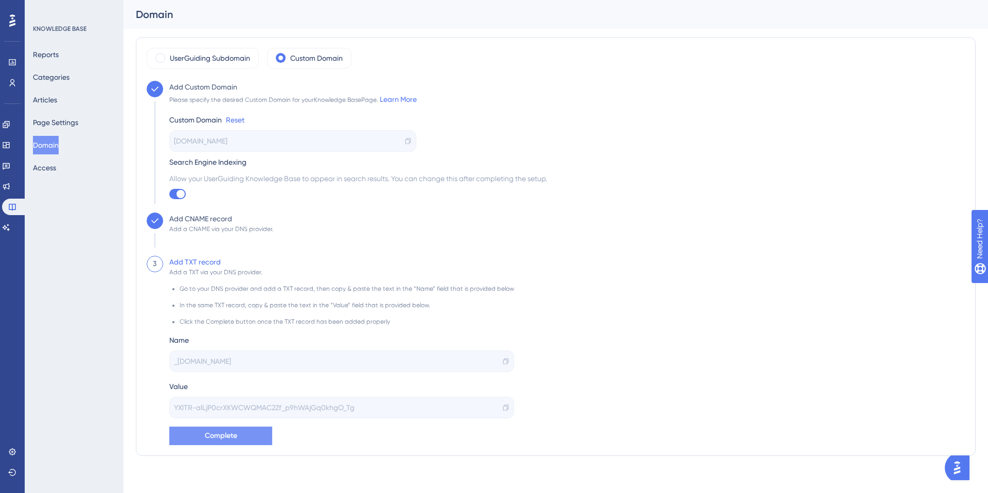
click at [214, 434] on span "Complete" at bounding box center [221, 436] width 32 height 12
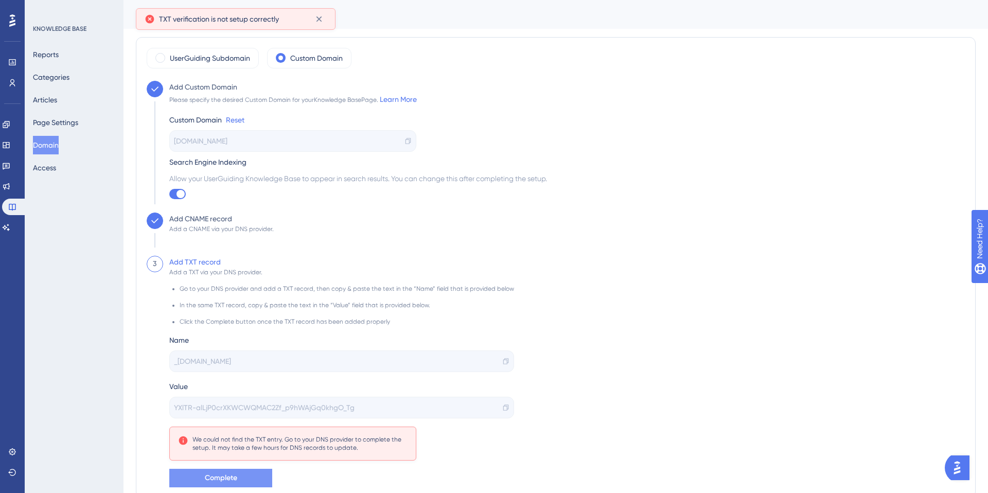
click at [750, 209] on div "Add Custom Domain Please specify the desired Custom Domain for your Knowledge B…" at bounding box center [556, 147] width 818 height 132
